Goal: Share content: Share content

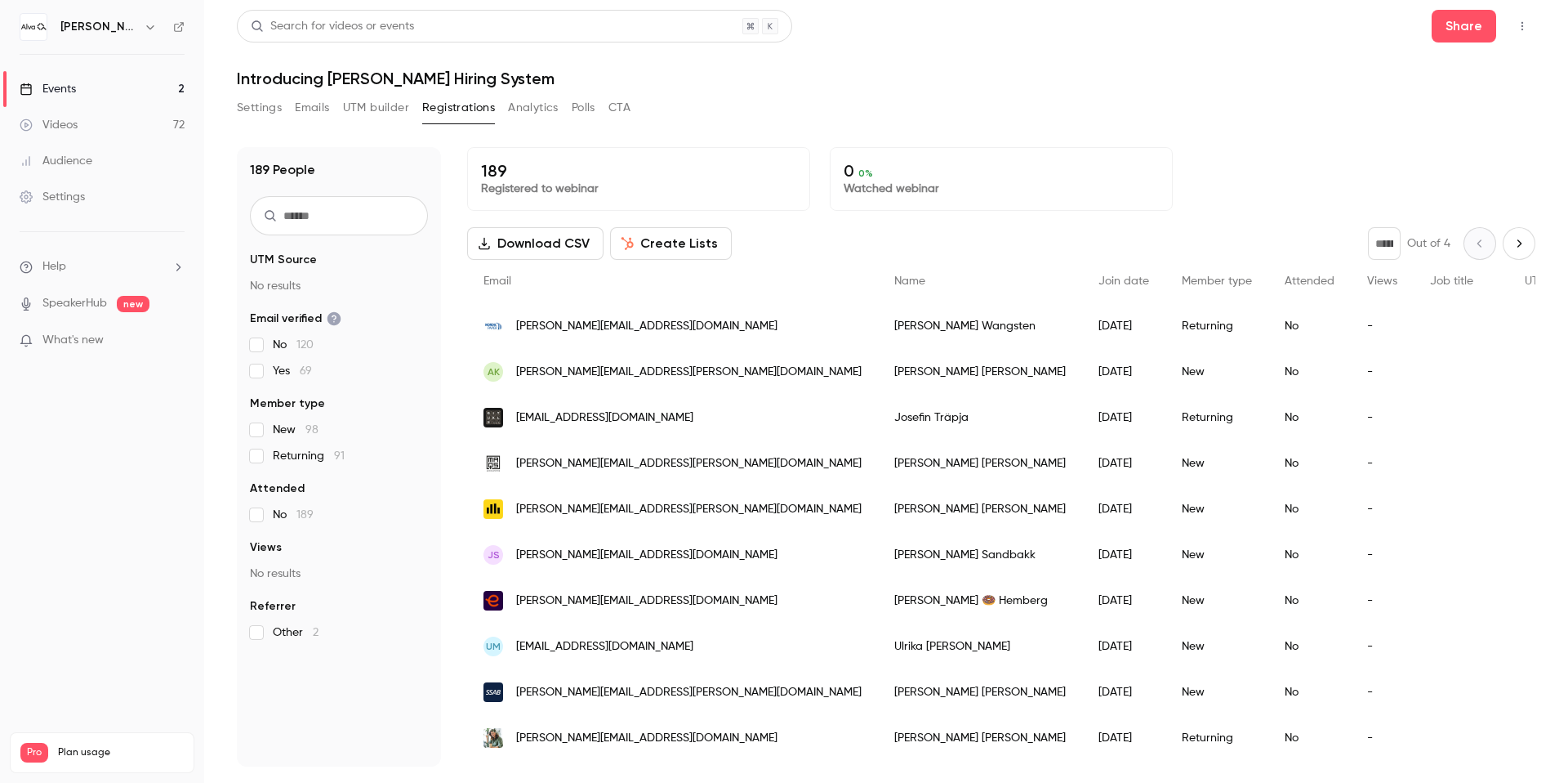
click at [108, 28] on h6 "[PERSON_NAME] Labs" at bounding box center [99, 27] width 77 height 17
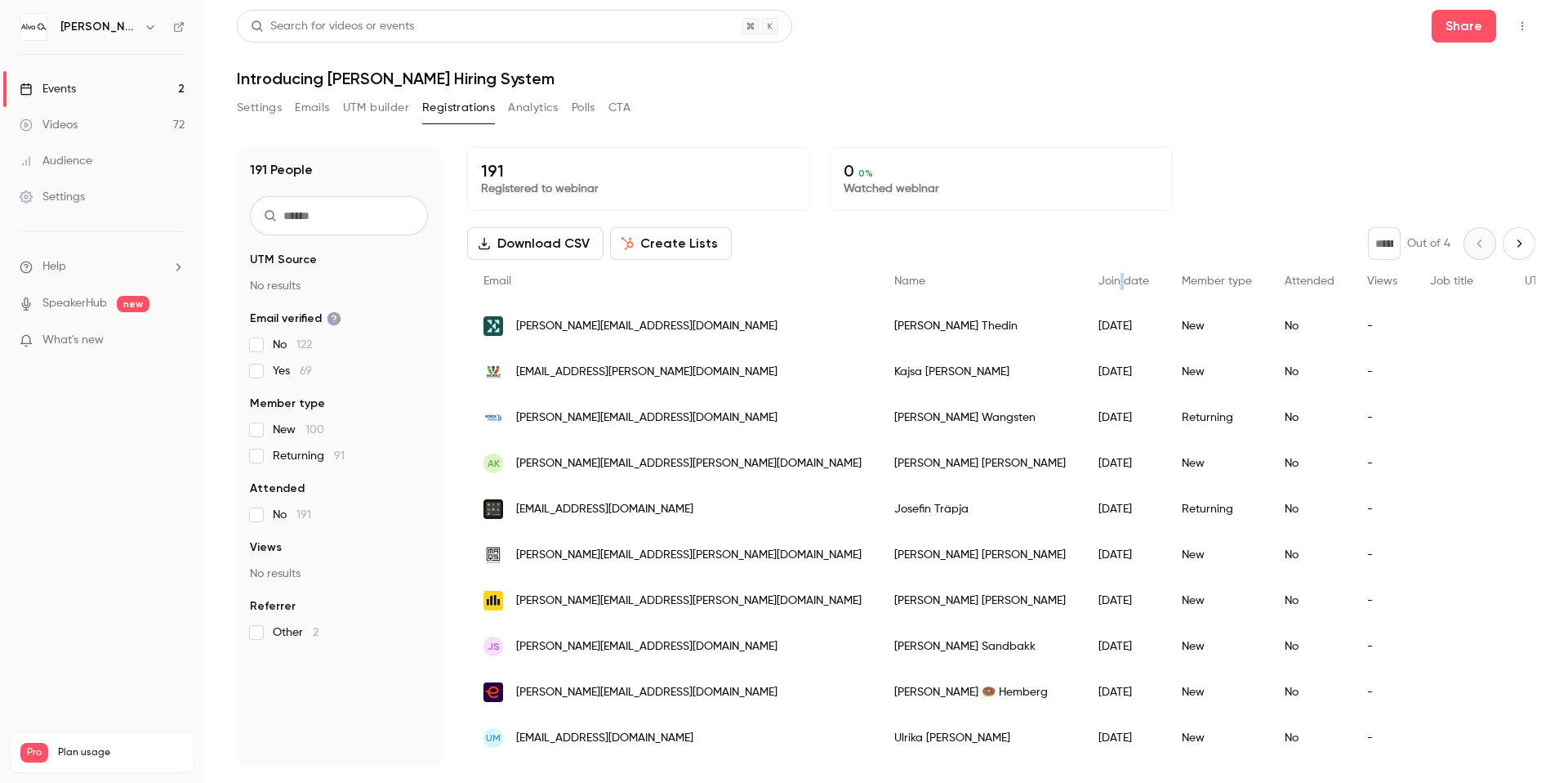
click at [1099, 283] on span "Join date" at bounding box center [1124, 281] width 51 height 12
click at [122, 84] on link "Events 2" at bounding box center [102, 89] width 204 height 36
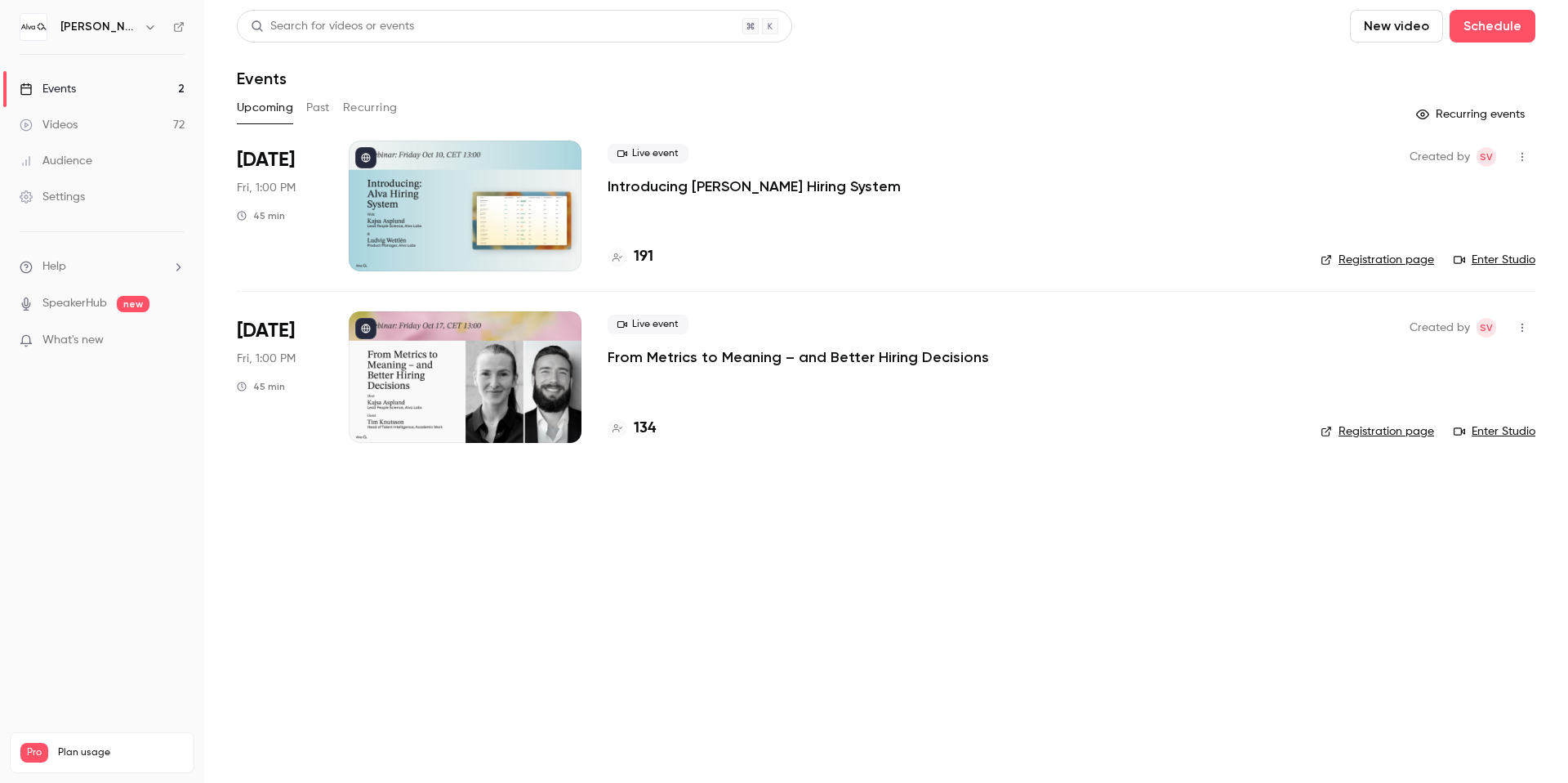
click at [102, 22] on h6 "[PERSON_NAME] Labs" at bounding box center [99, 27] width 77 height 17
click at [144, 30] on icon "button" at bounding box center [151, 27] width 13 height 13
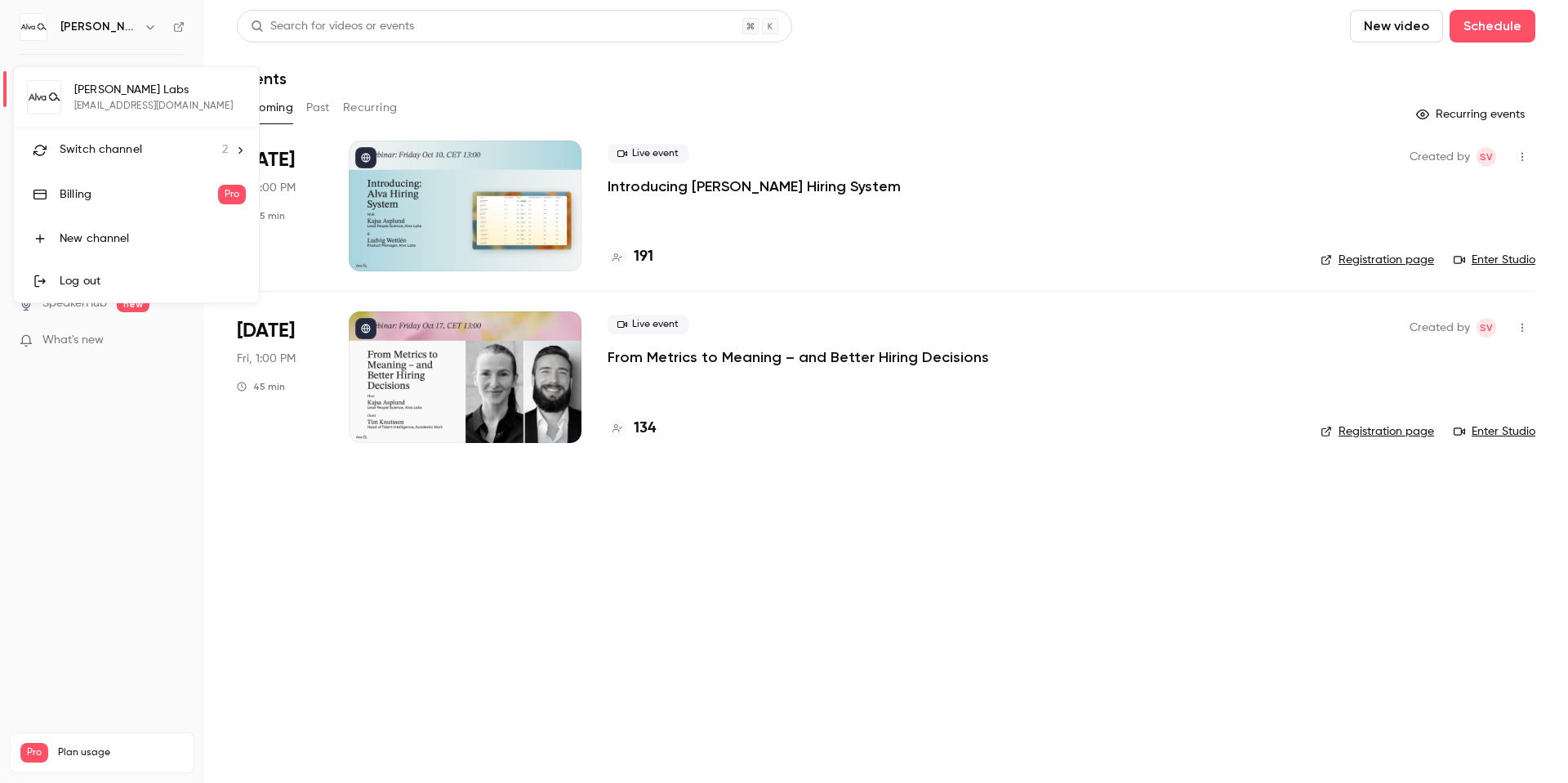
click at [123, 143] on span "Switch channel" at bounding box center [100, 150] width 83 height 18
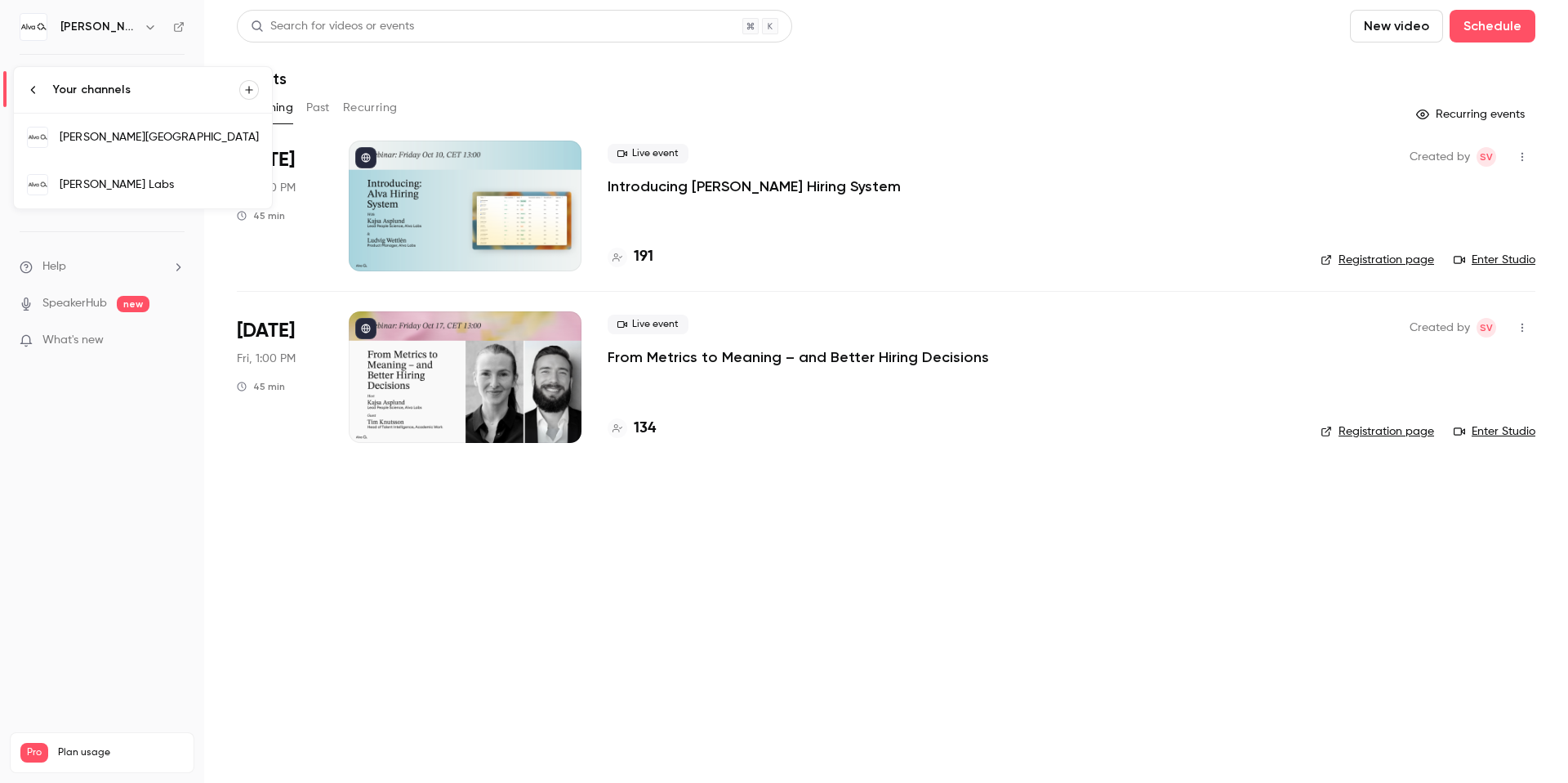
click at [143, 136] on div "Alva Academy" at bounding box center [159, 137] width 199 height 17
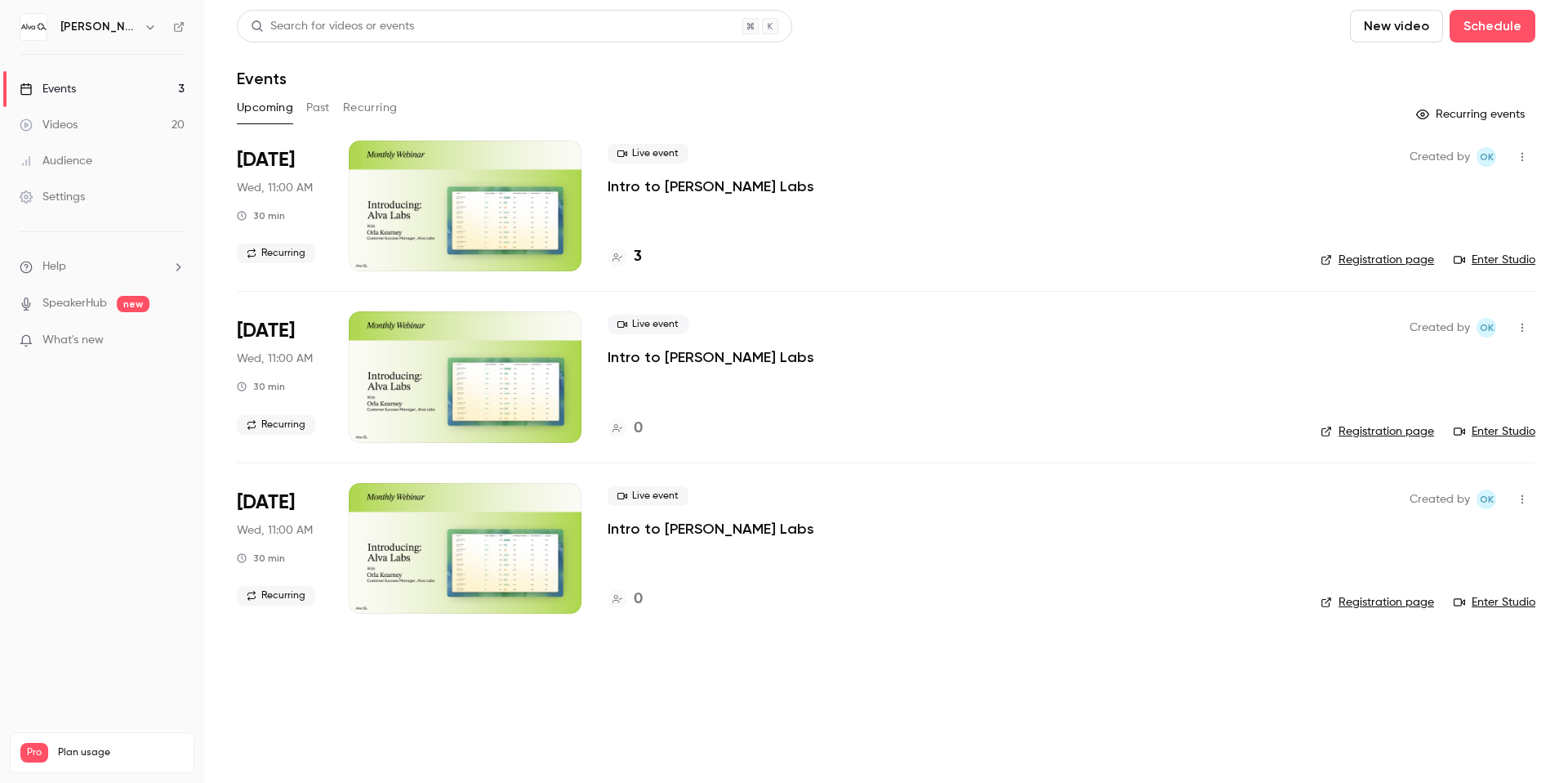
click at [692, 180] on p "Intro to Alva Labs" at bounding box center [711, 186] width 207 height 19
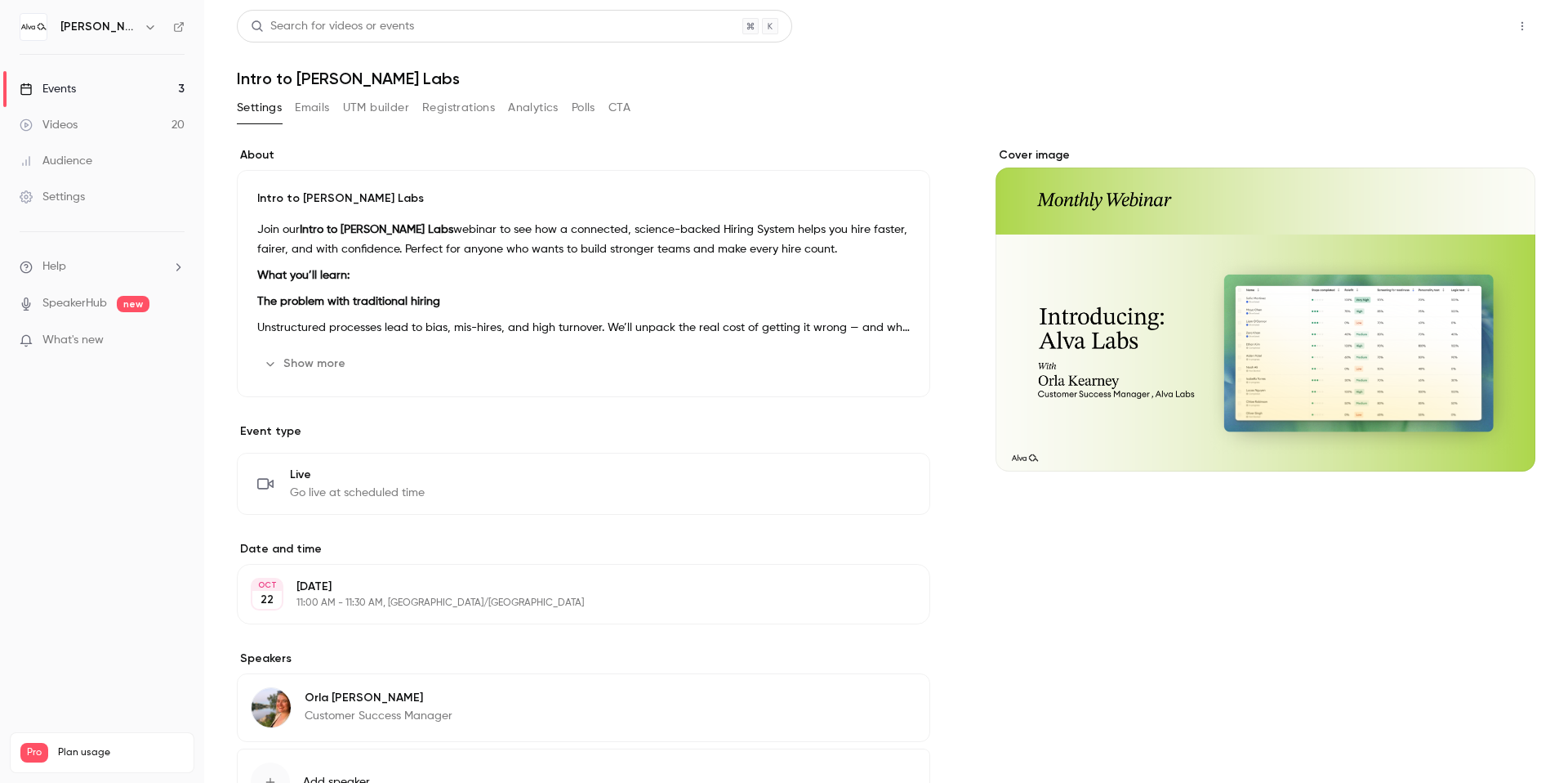
click at [1468, 16] on button "Share" at bounding box center [1463, 26] width 64 height 33
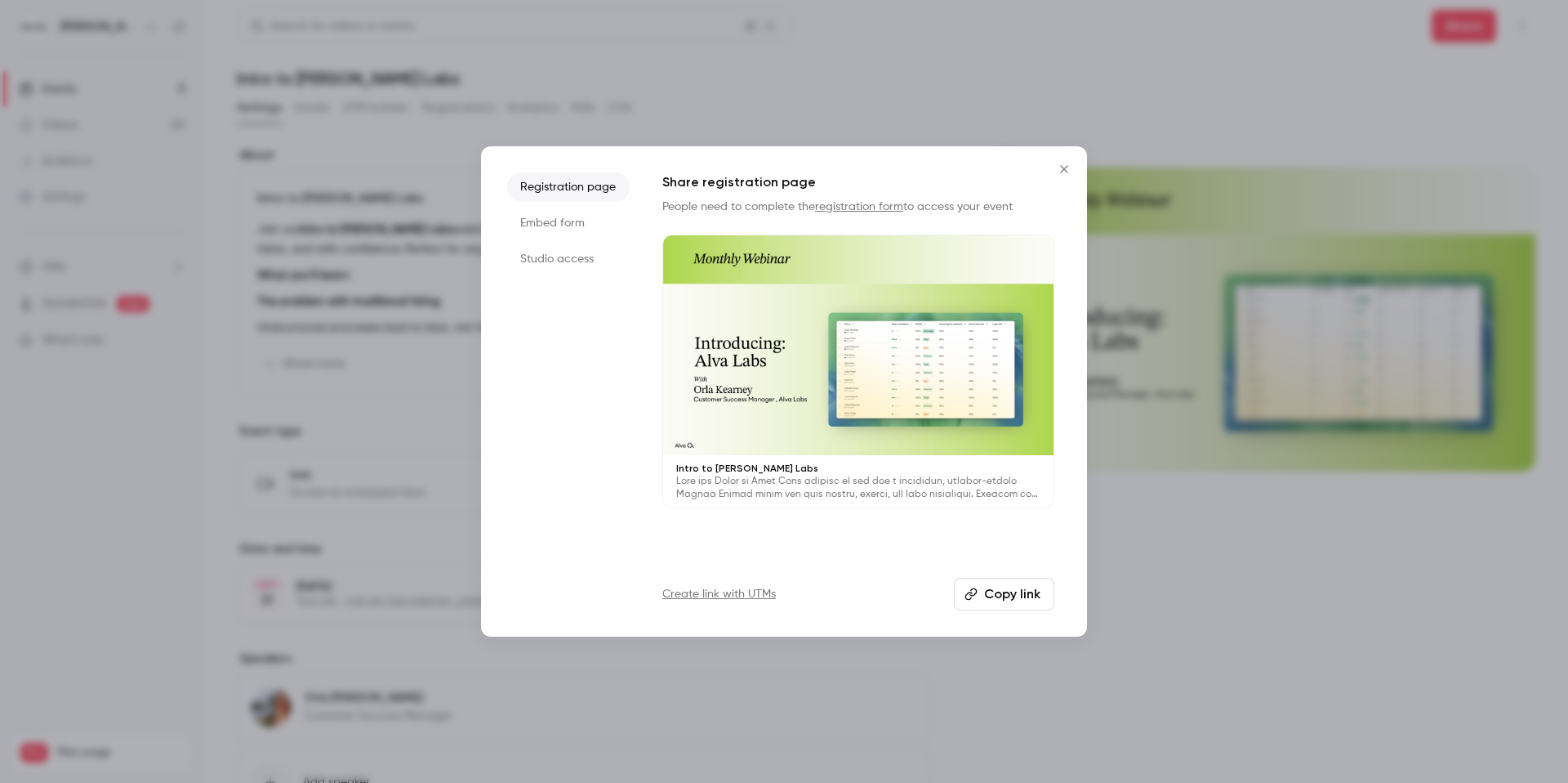
click at [1065, 168] on icon "Close" at bounding box center [1064, 168] width 8 height 8
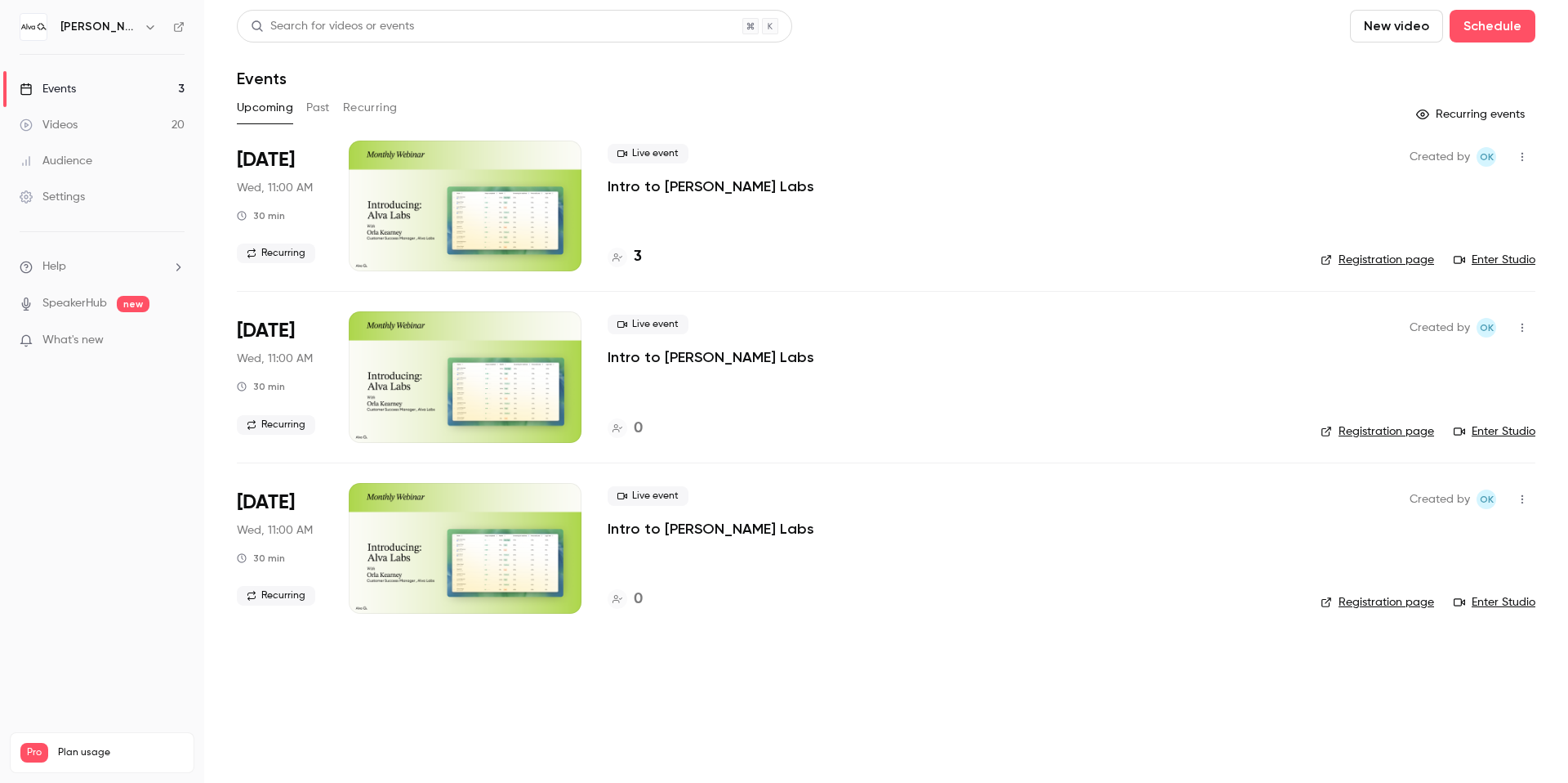
click at [362, 109] on button "Recurring" at bounding box center [370, 107] width 54 height 26
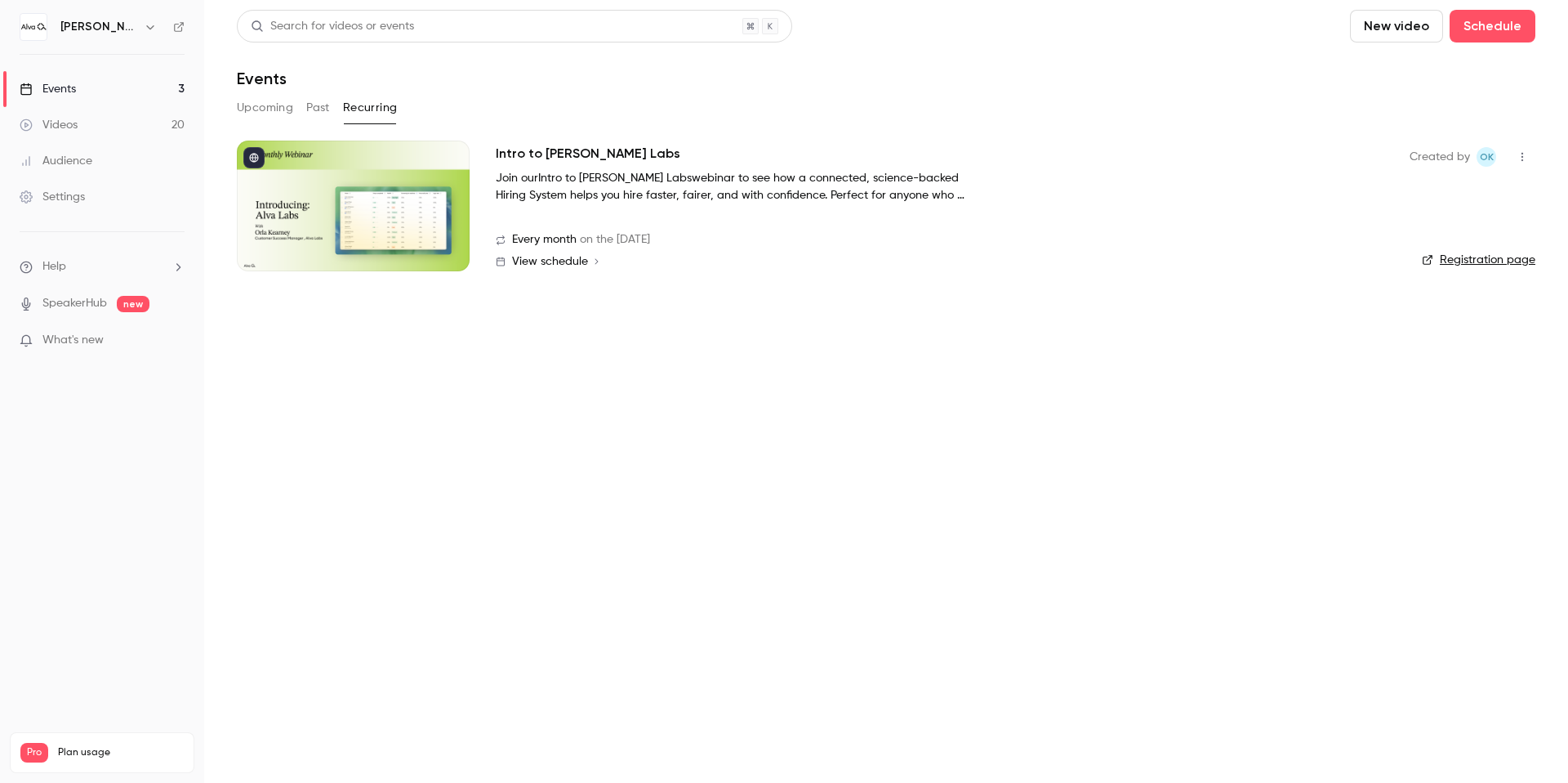
click at [800, 176] on p "Join our Intro to Alva Labs webinar to see how a connected, science-backed Hiri…" at bounding box center [741, 187] width 490 height 34
click at [424, 168] on div at bounding box center [353, 206] width 232 height 130
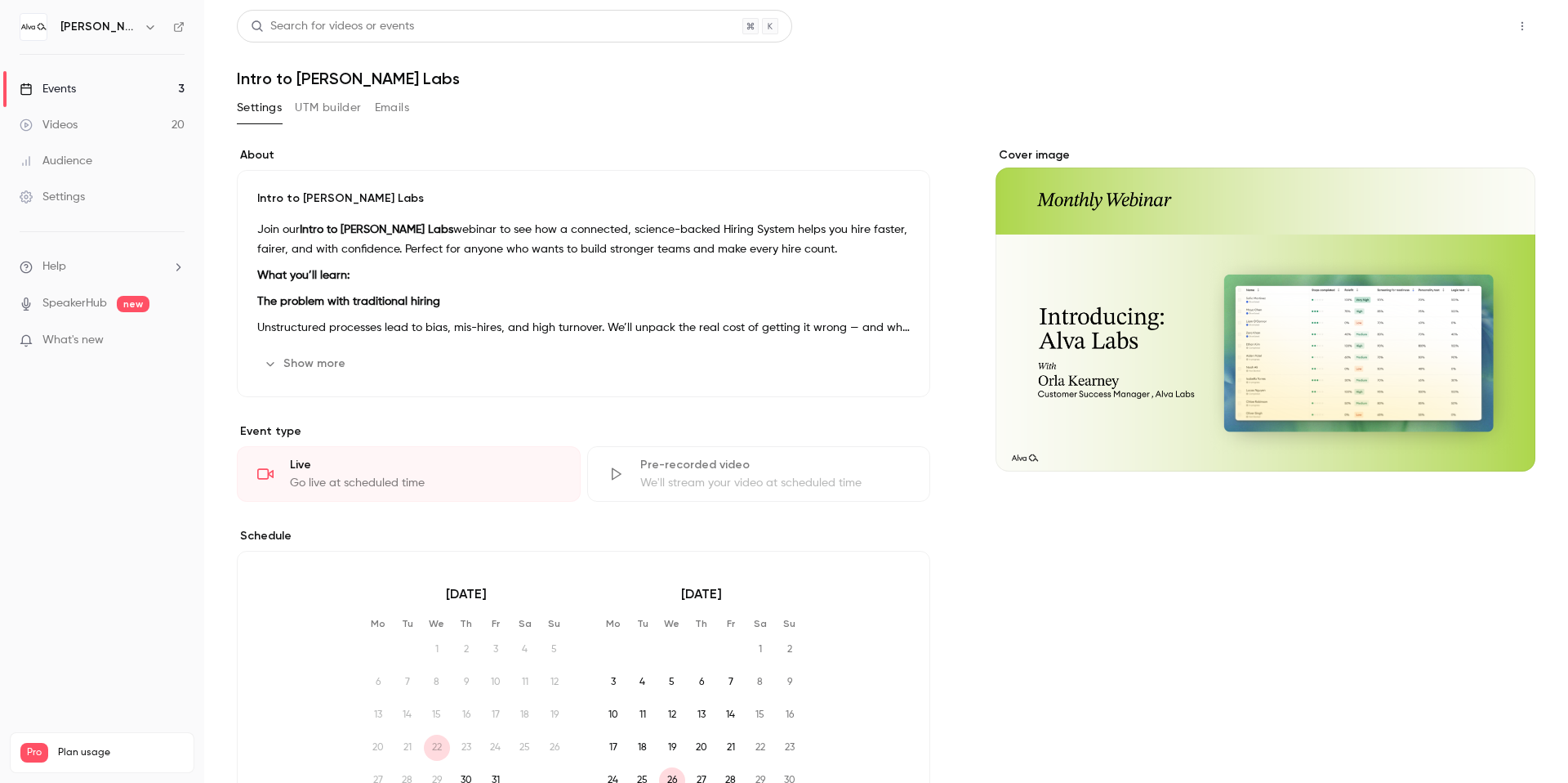
click at [1463, 28] on button "Share" at bounding box center [1463, 26] width 64 height 33
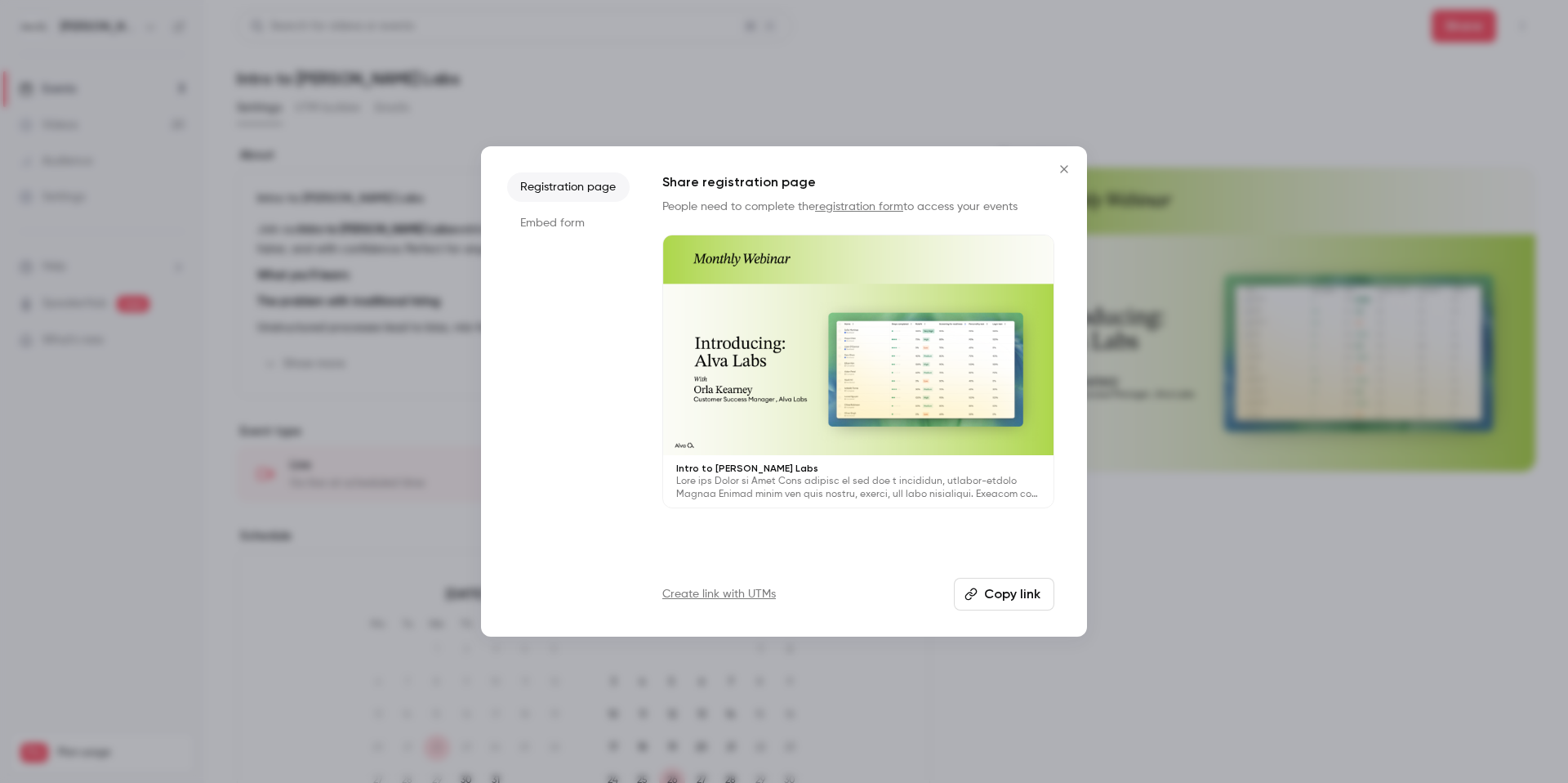
click at [990, 592] on button "Copy link" at bounding box center [1004, 594] width 100 height 33
click at [983, 594] on button "Copy link" at bounding box center [1004, 594] width 100 height 33
click at [1070, 170] on icon "Close" at bounding box center [1064, 169] width 19 height 13
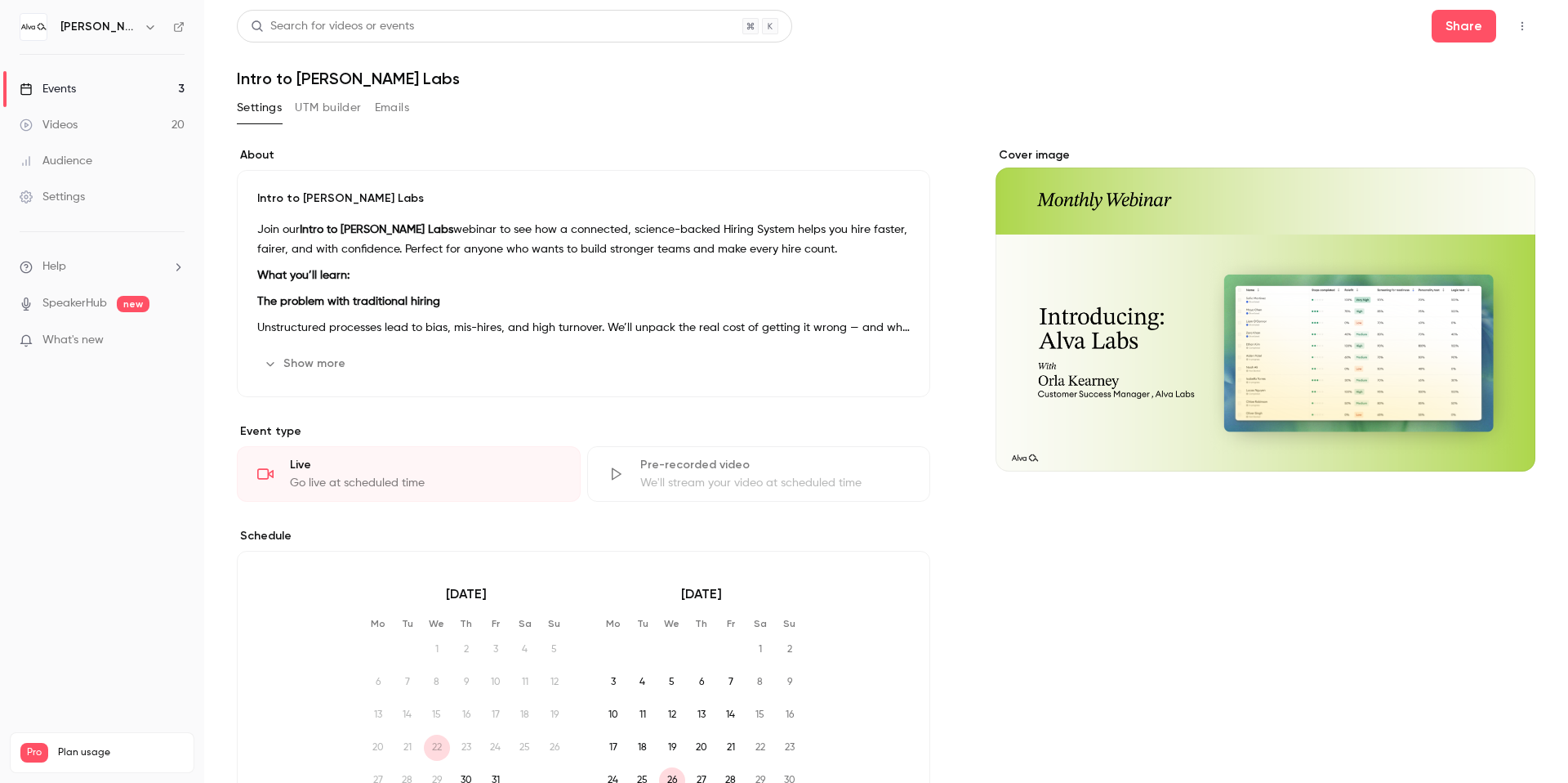
click at [125, 82] on link "Events 3" at bounding box center [102, 89] width 204 height 36
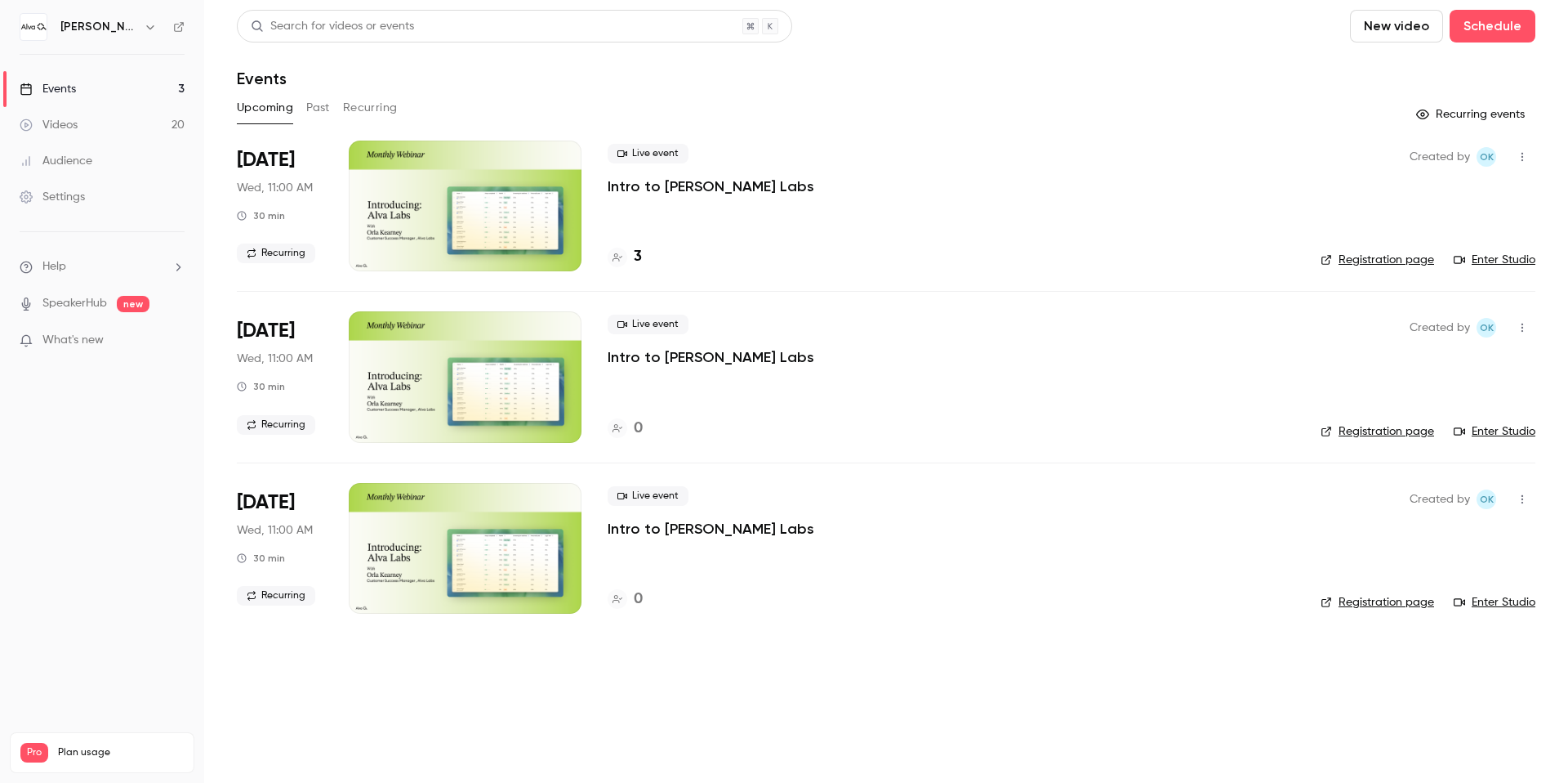
click at [120, 31] on h6 "Alva Academy" at bounding box center [99, 27] width 77 height 17
click at [153, 31] on icon "button" at bounding box center [151, 27] width 13 height 13
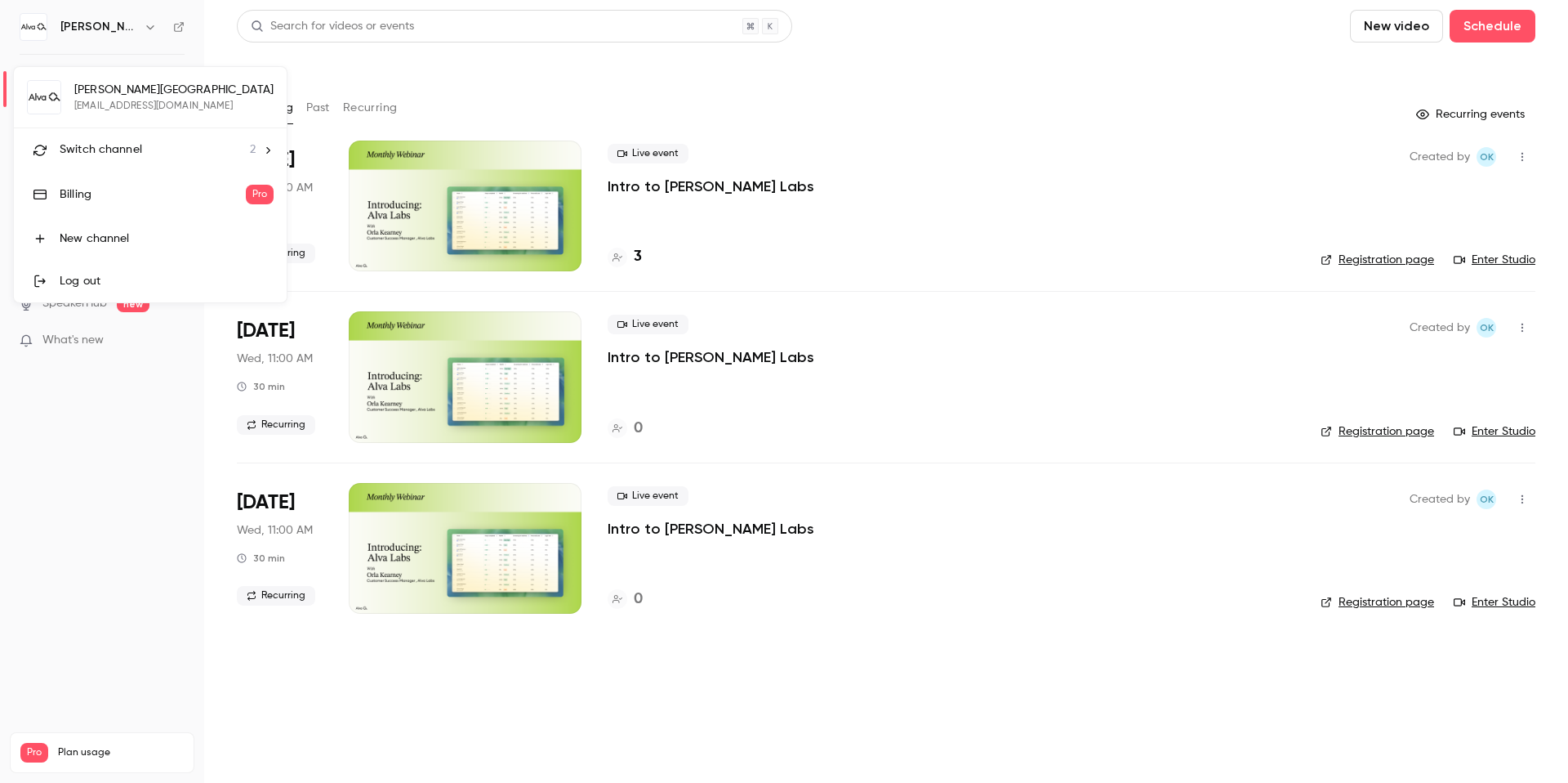
click at [161, 144] on div "Switch channel 2" at bounding box center [157, 150] width 196 height 18
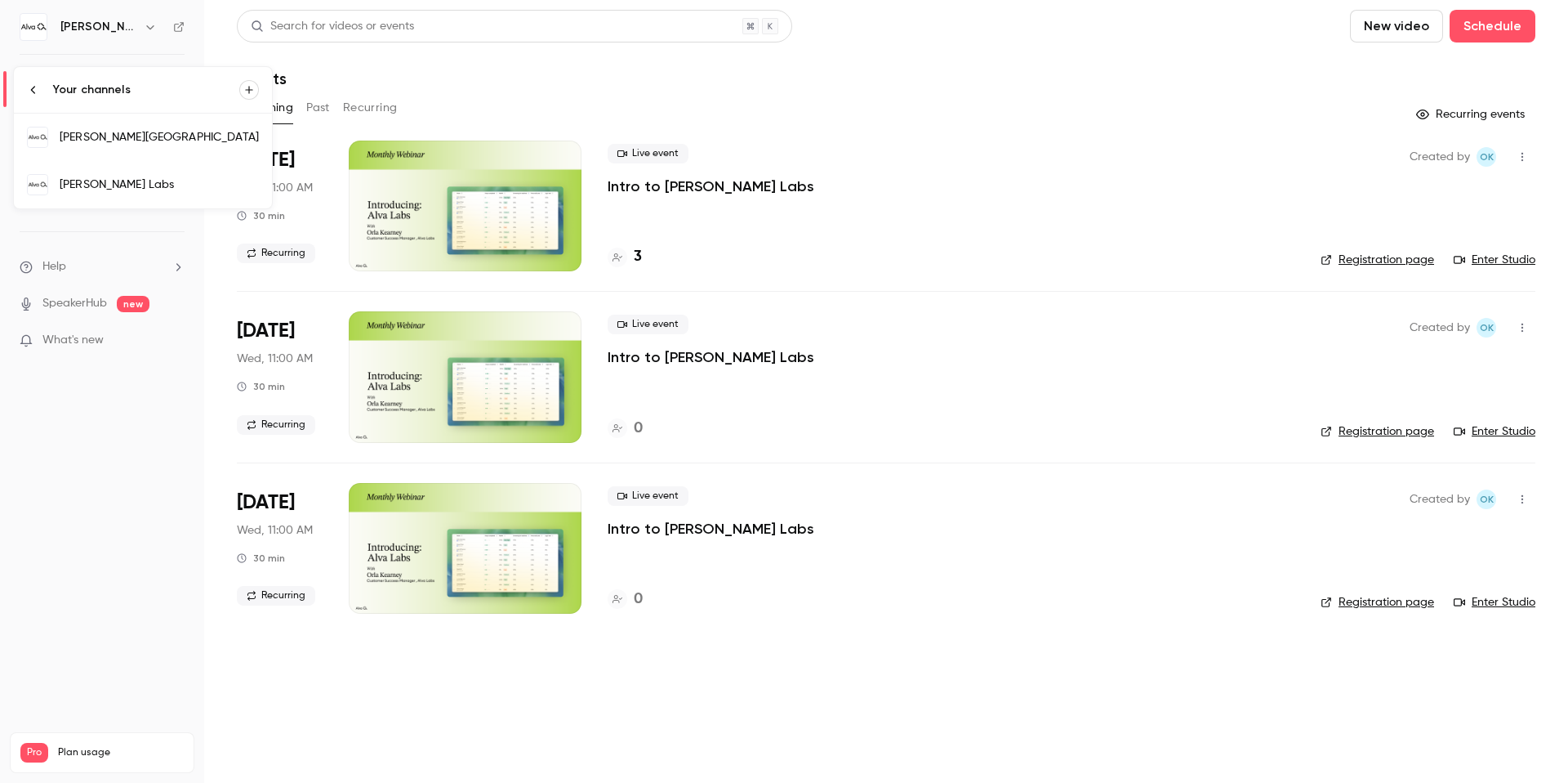
click at [163, 177] on div "[PERSON_NAME] Labs" at bounding box center [159, 185] width 199 height 17
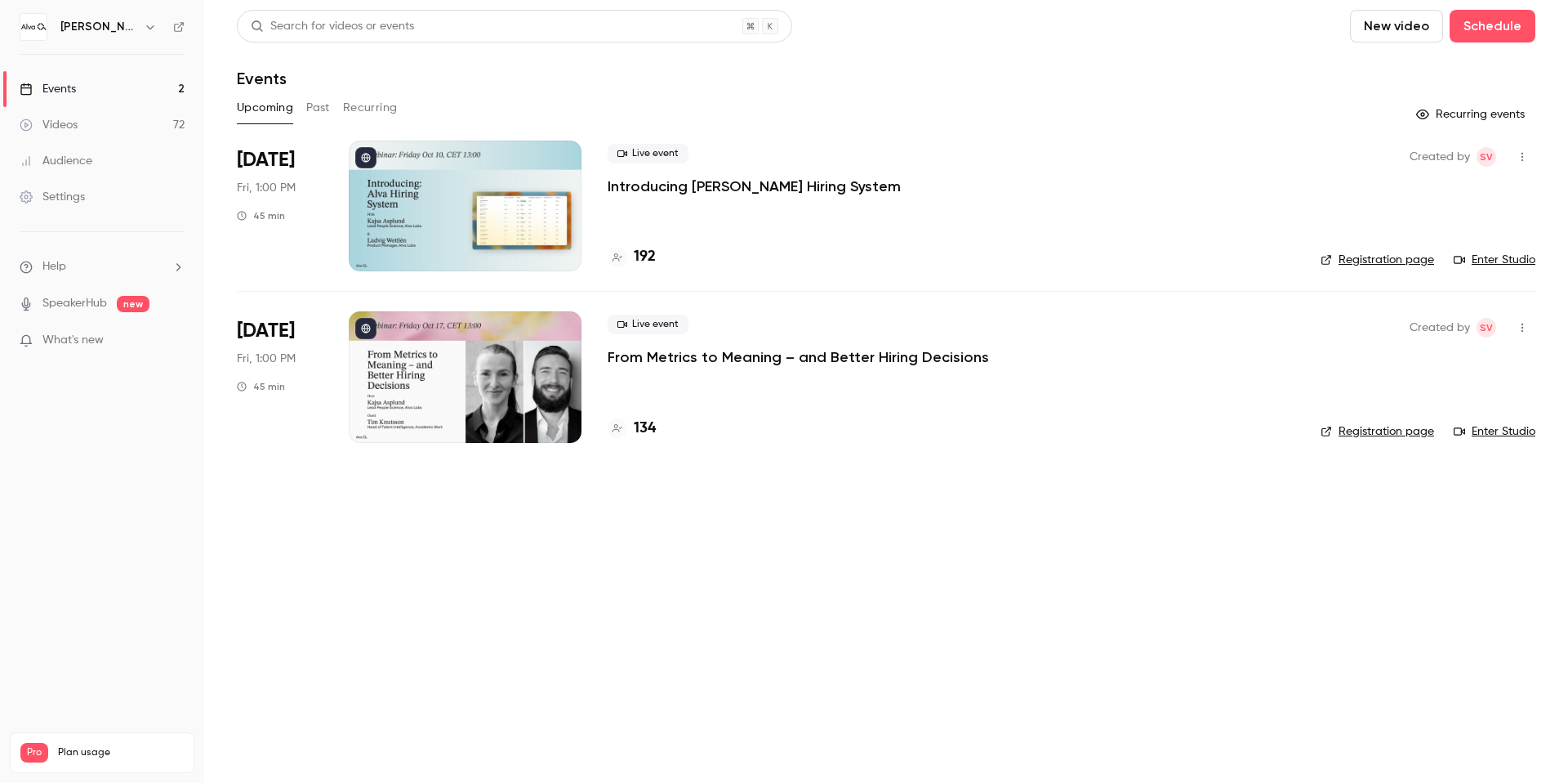
click at [646, 253] on h4 "192" at bounding box center [645, 257] width 22 height 22
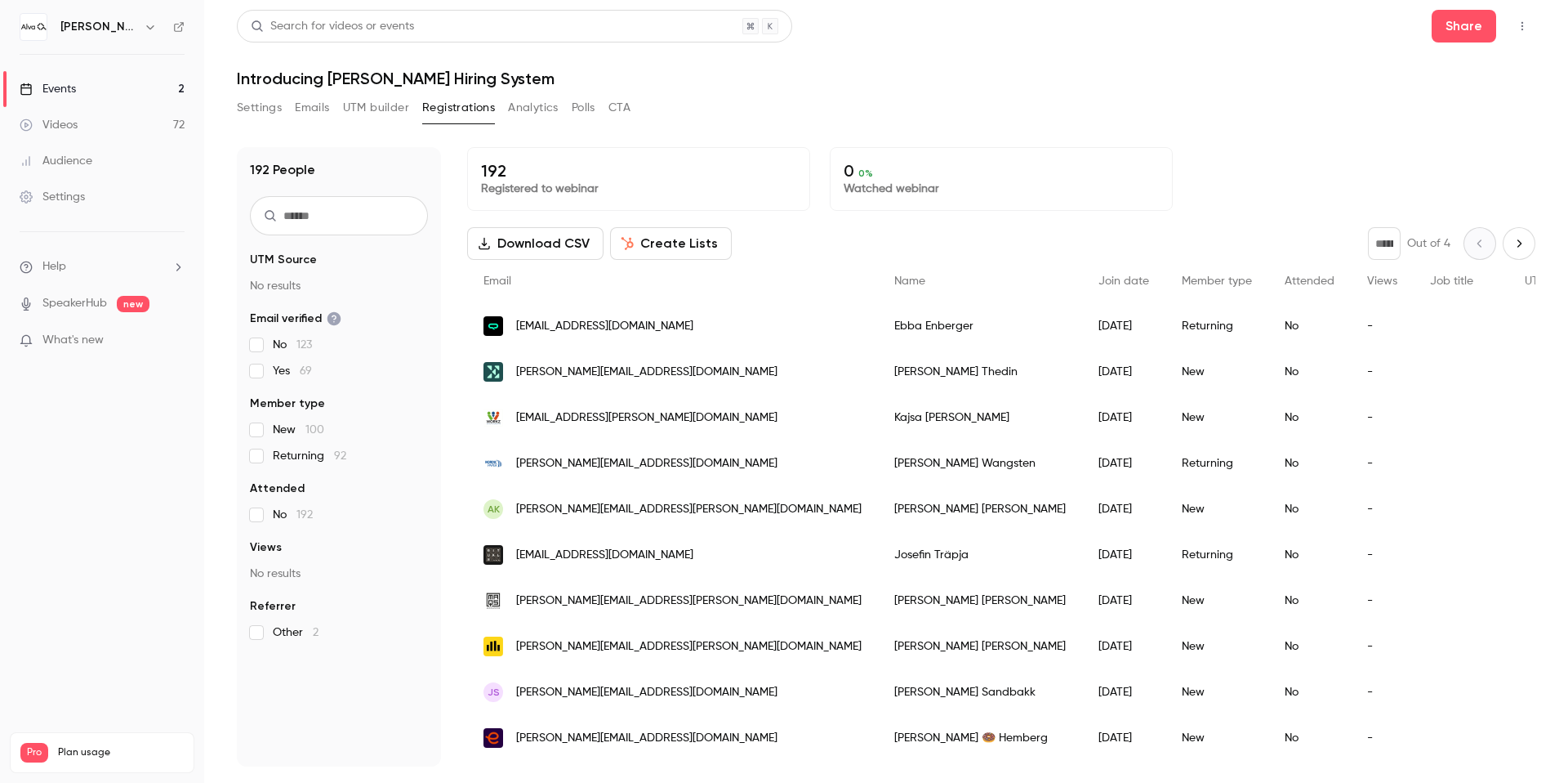
click at [103, 6] on nav "Alva Labs Events 2 Videos 72 Audience Settings Help SpeakerHub new What's new P…" at bounding box center [102, 392] width 204 height 783
click at [100, 28] on h6 "[PERSON_NAME] Labs" at bounding box center [99, 27] width 77 height 17
click at [144, 22] on icon "button" at bounding box center [151, 27] width 13 height 13
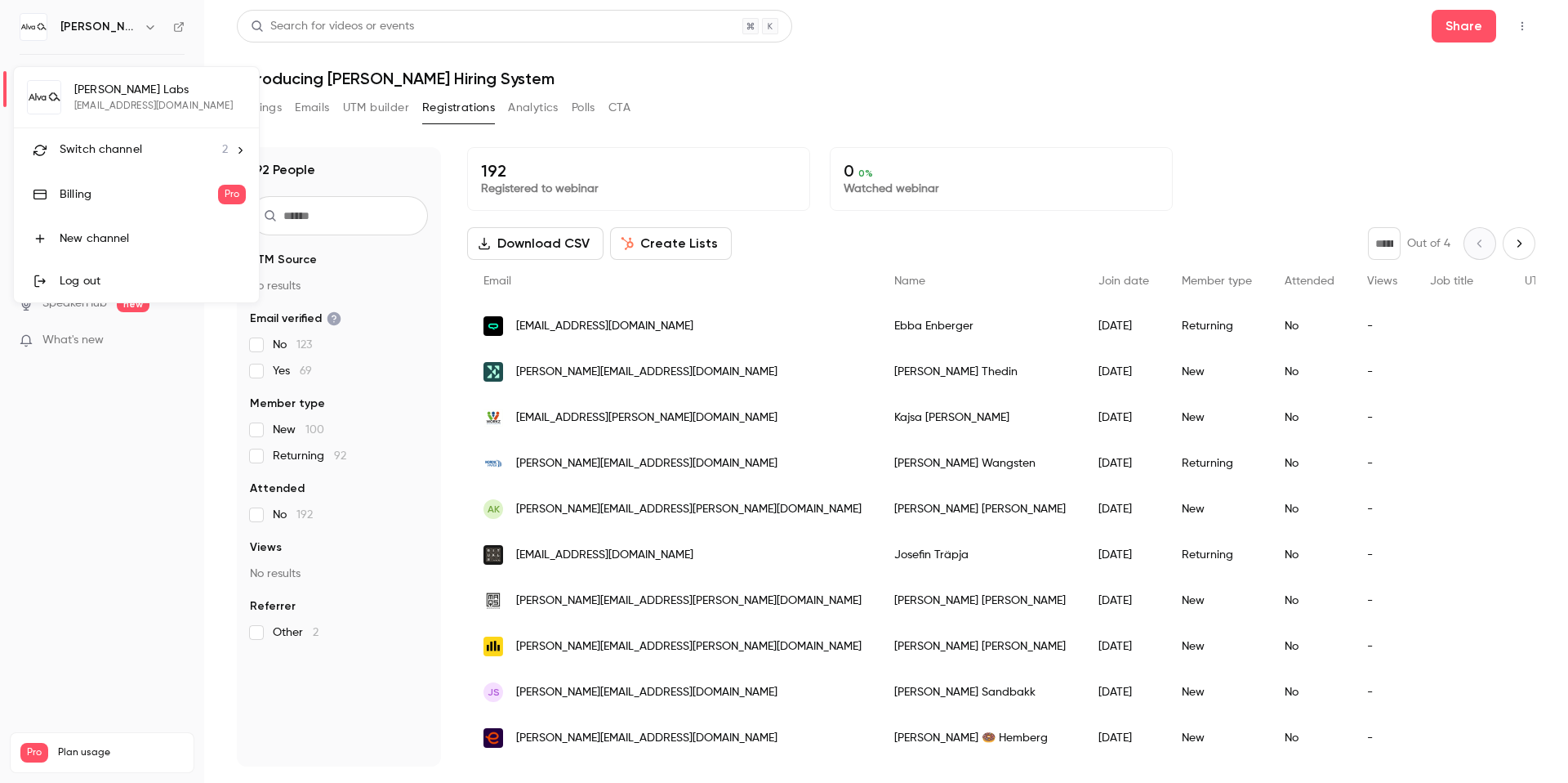
click at [124, 149] on span "Switch channel" at bounding box center [100, 150] width 83 height 18
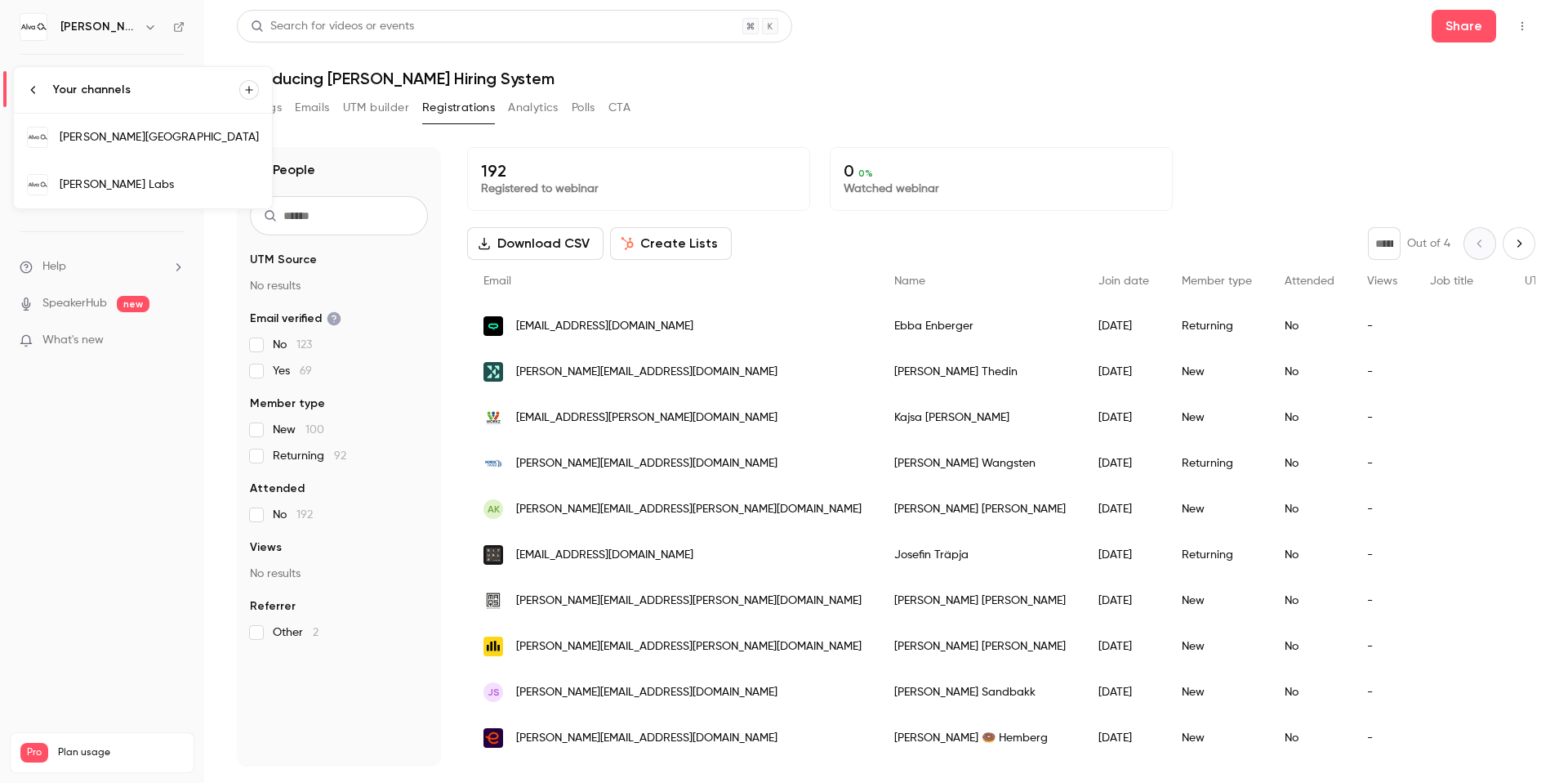
click at [186, 137] on div "Alva Academy" at bounding box center [159, 137] width 199 height 17
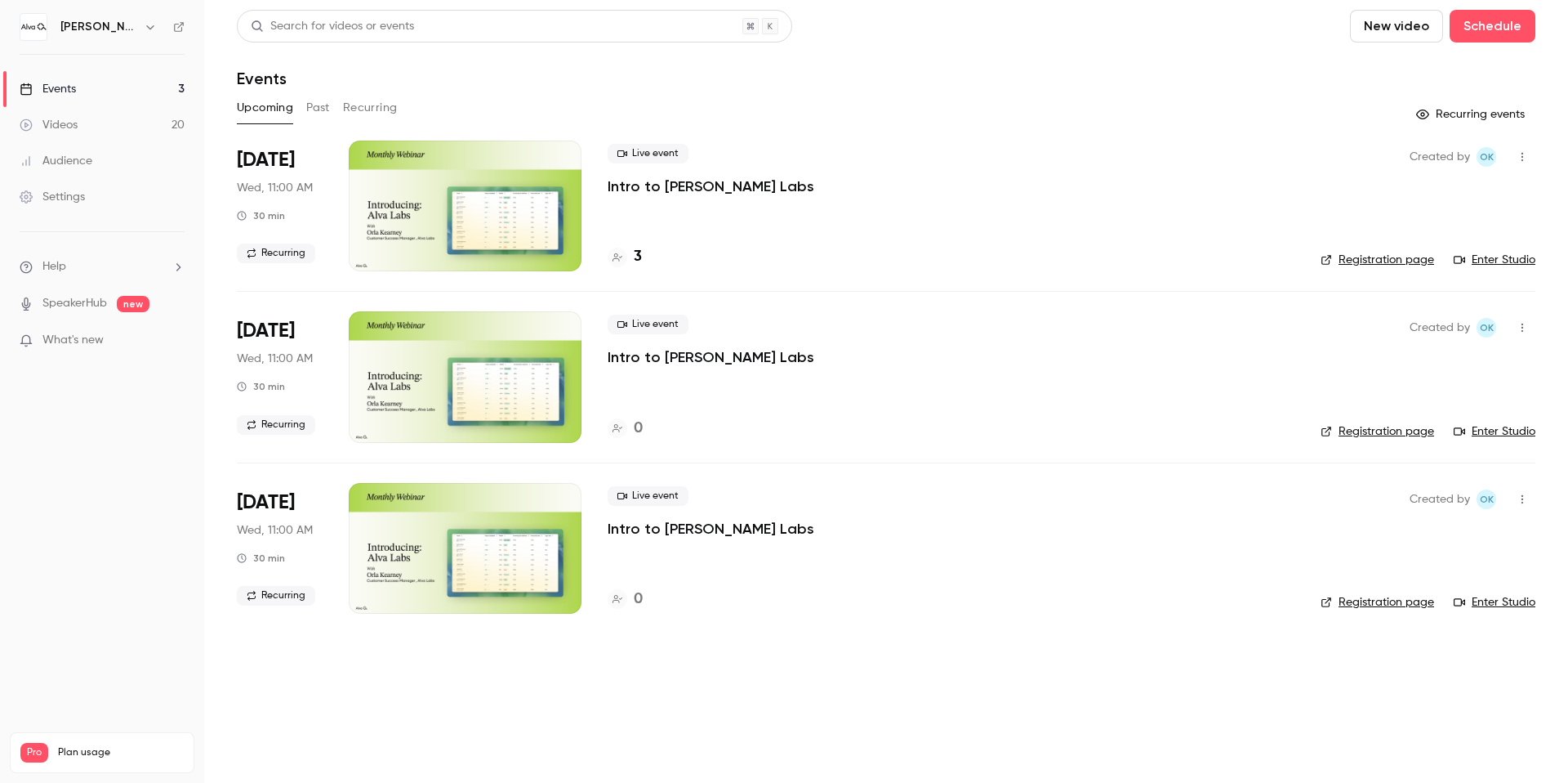
click at [386, 96] on button "Recurring" at bounding box center [370, 107] width 54 height 26
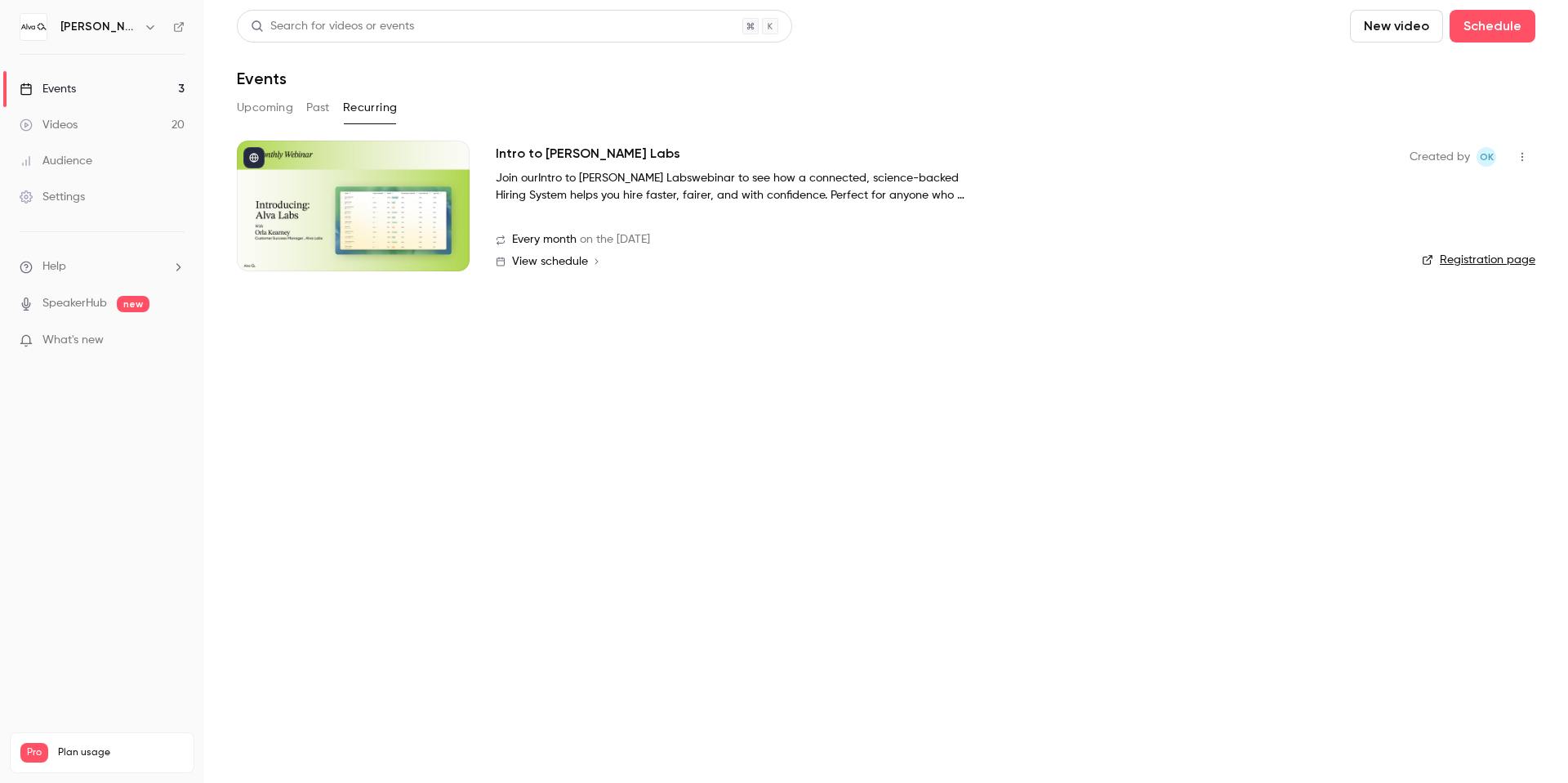
click at [549, 147] on h2 "Intro to Alva Labs" at bounding box center [588, 153] width 185 height 19
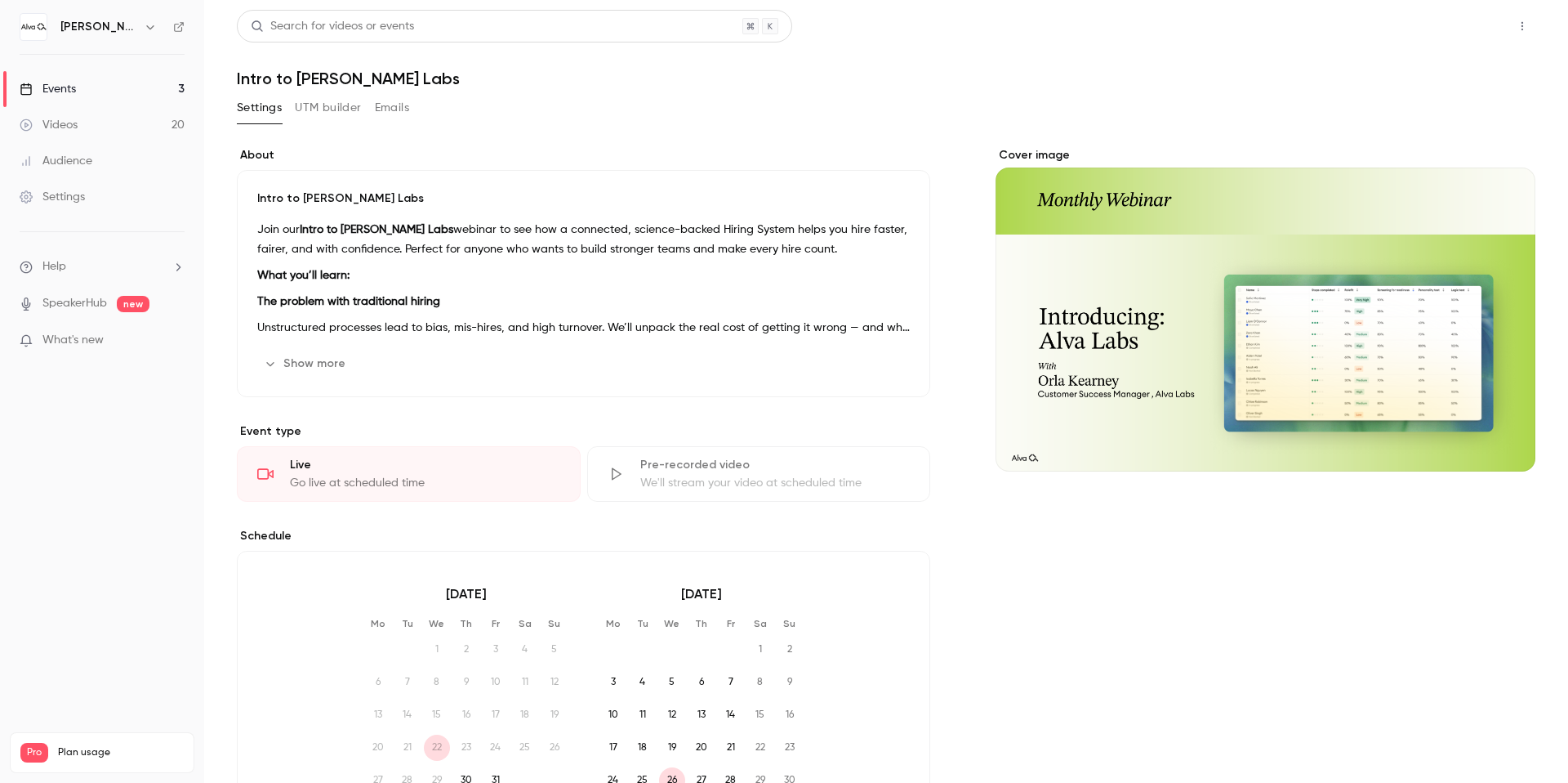
click at [1457, 35] on button "Share" at bounding box center [1463, 26] width 64 height 33
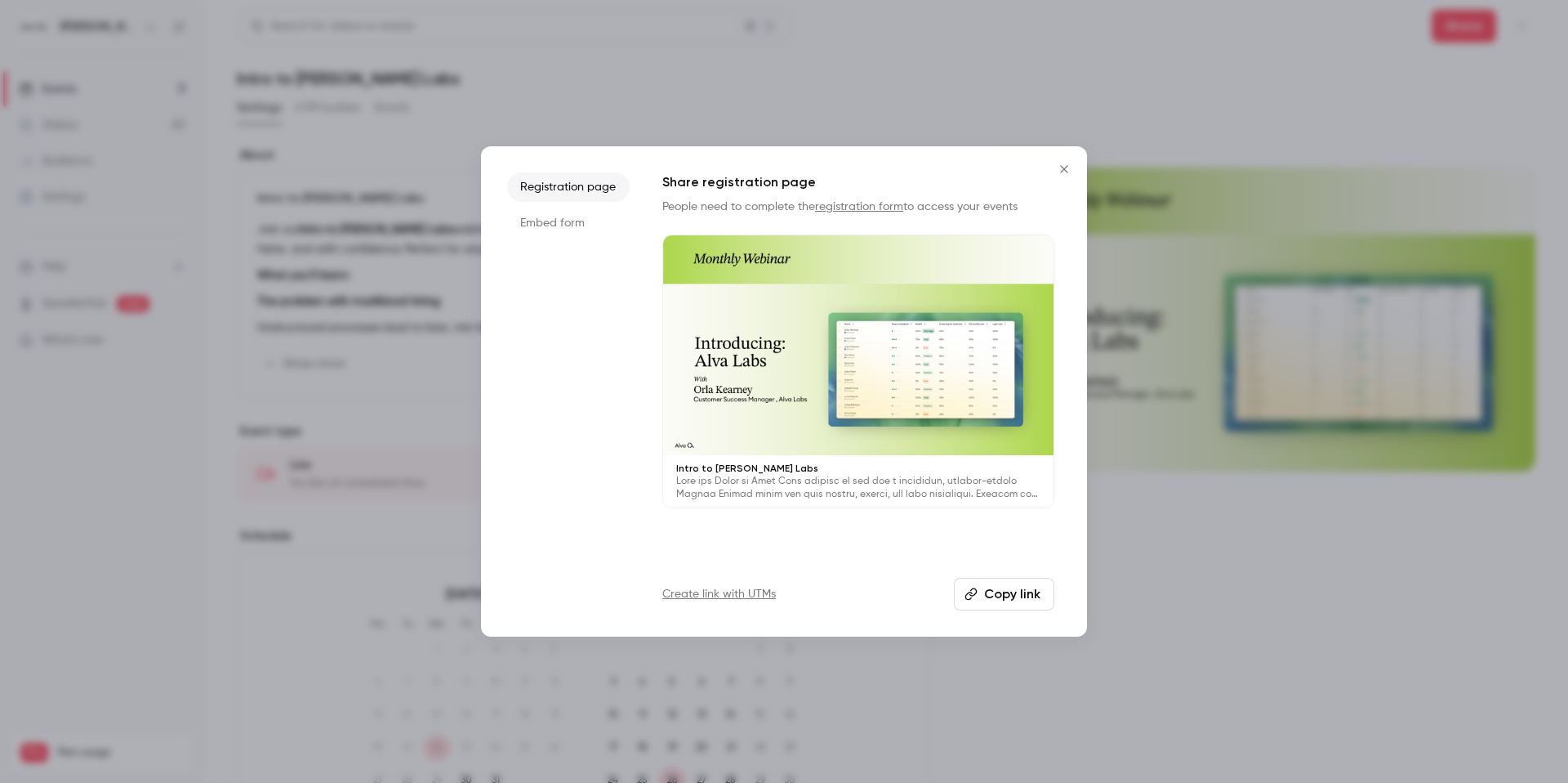
click at [1001, 588] on button "Copy link" at bounding box center [1004, 594] width 100 height 33
click at [1023, 585] on button "Copy link" at bounding box center [1004, 594] width 100 height 33
click at [1006, 594] on button "Copy link" at bounding box center [1004, 594] width 100 height 33
